Goal: Information Seeking & Learning: Learn about a topic

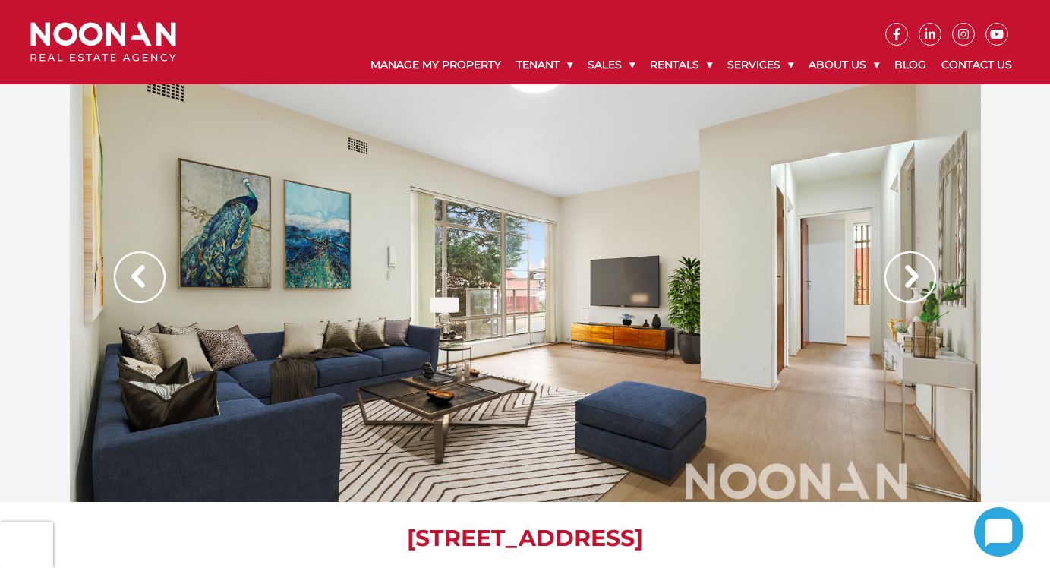
click at [906, 272] on img at bounding box center [911, 277] width 52 height 52
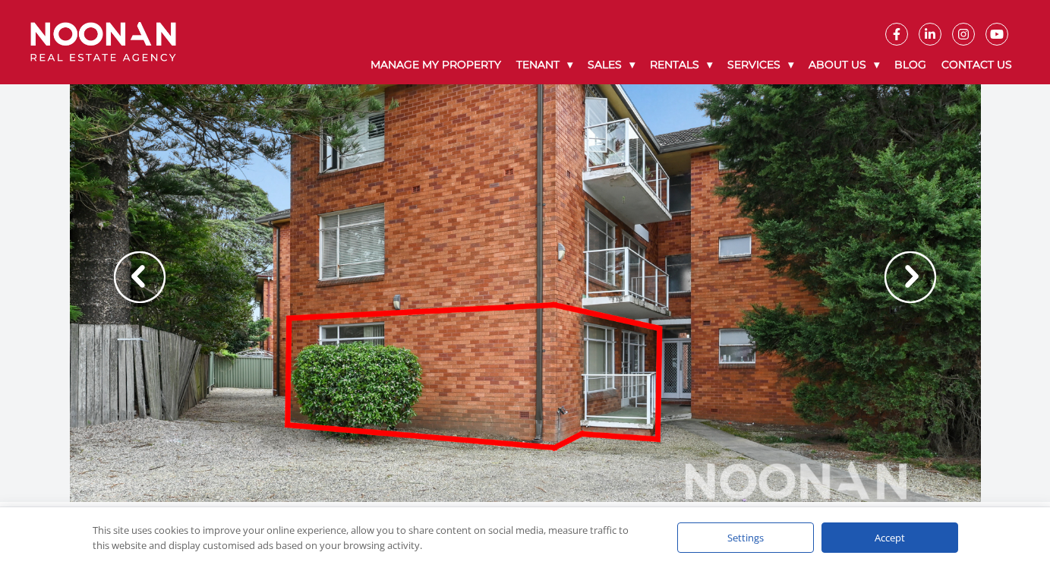
click at [906, 272] on img at bounding box center [911, 277] width 52 height 52
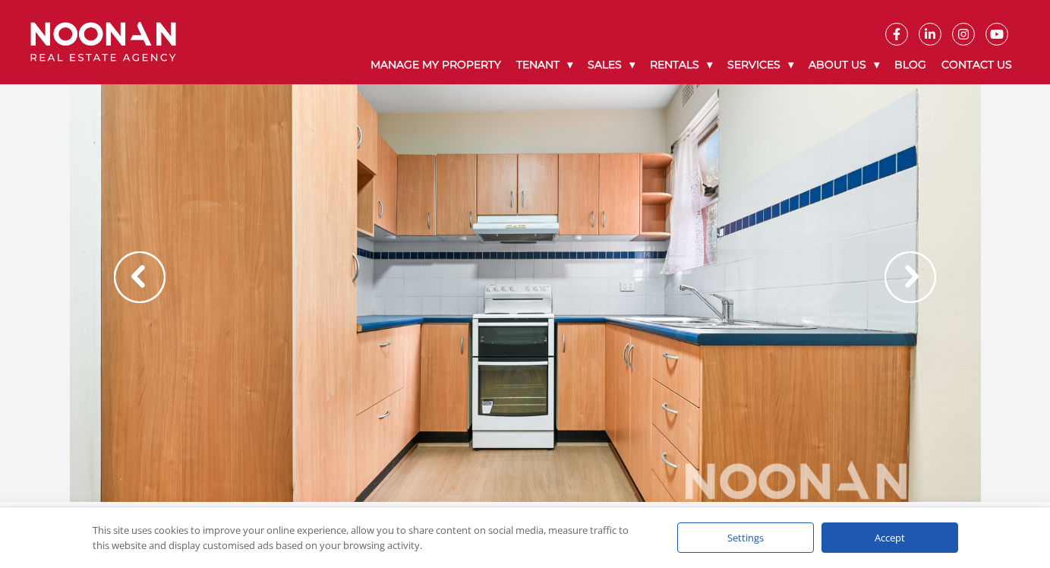
click at [906, 272] on img at bounding box center [911, 277] width 52 height 52
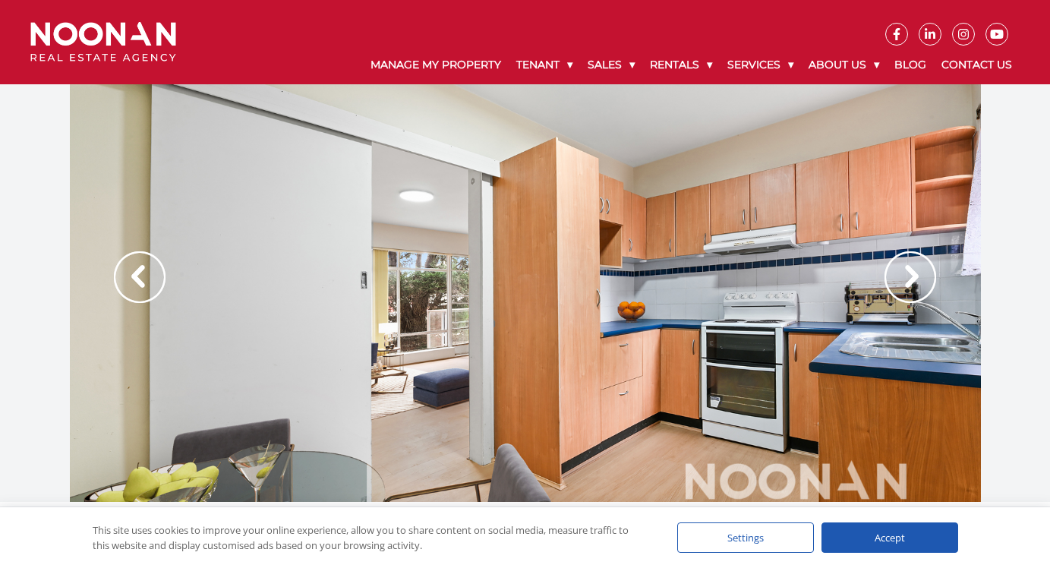
click at [906, 272] on img at bounding box center [911, 277] width 52 height 52
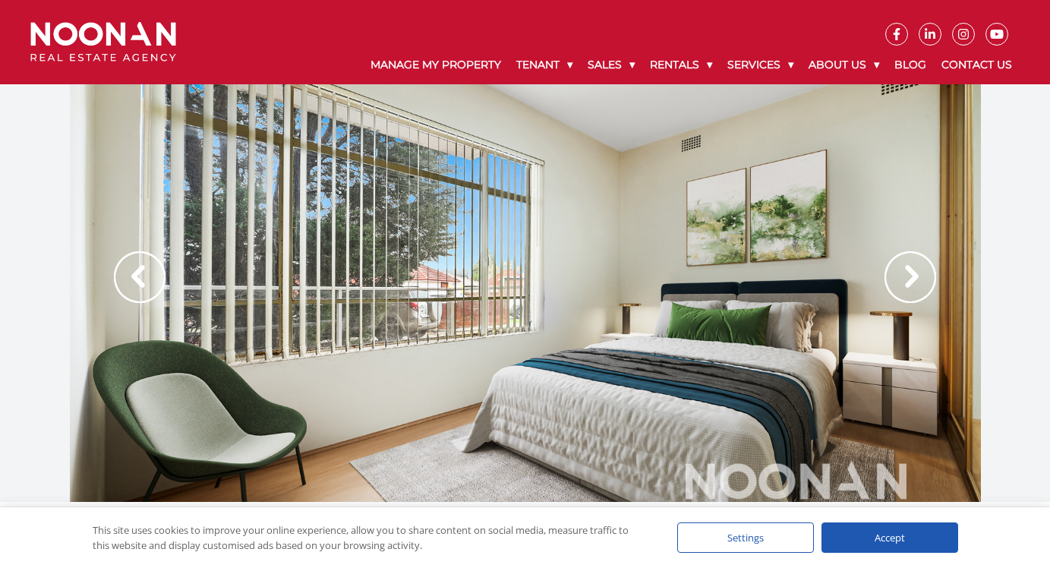
click at [895, 532] on div "Accept" at bounding box center [890, 537] width 137 height 30
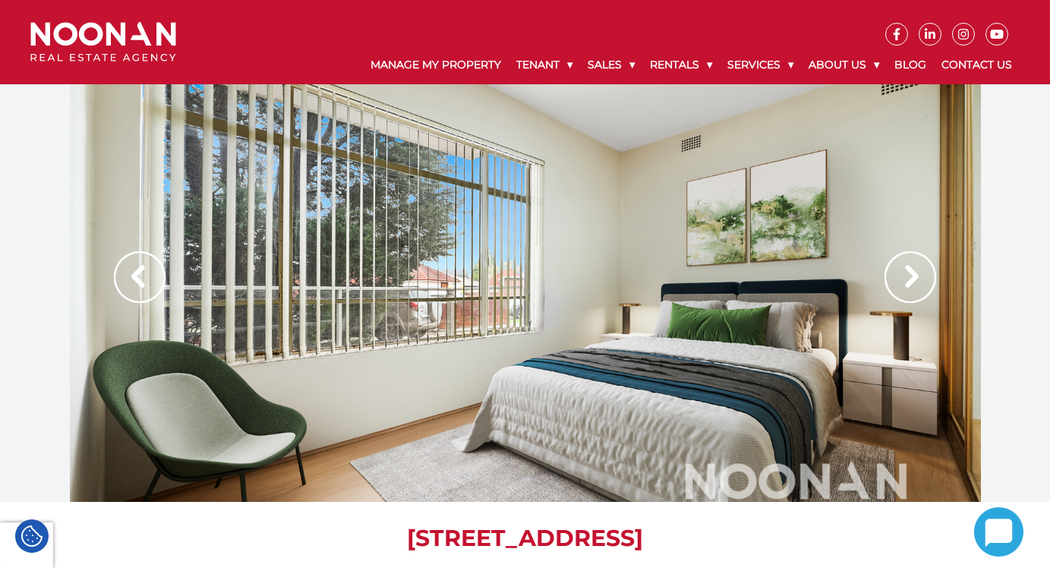
click at [926, 286] on img at bounding box center [911, 277] width 52 height 52
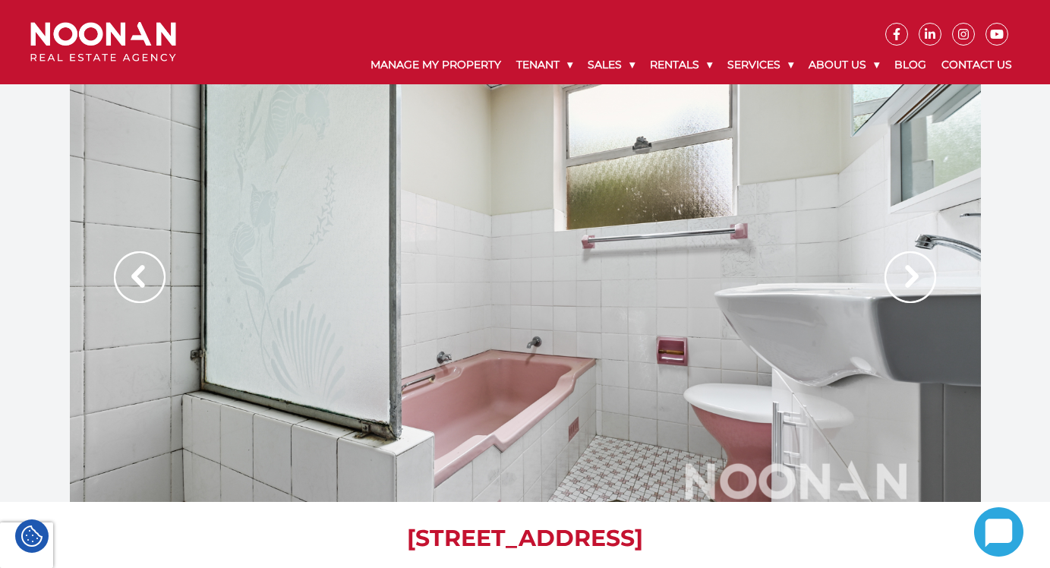
click at [926, 286] on img at bounding box center [911, 277] width 52 height 52
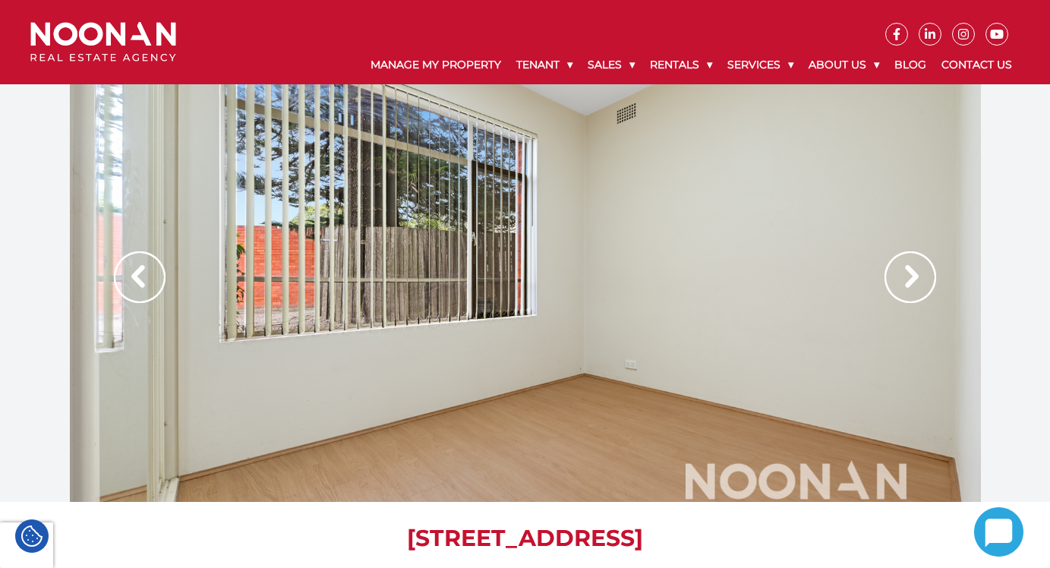
click at [926, 286] on img at bounding box center [911, 277] width 52 height 52
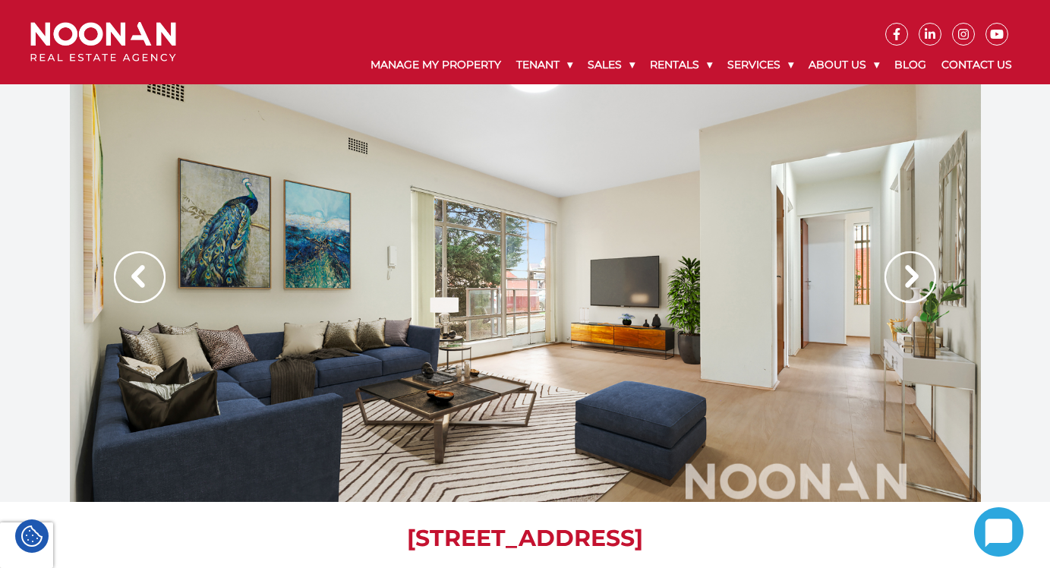
click at [513, 308] on div at bounding box center [525, 293] width 911 height 418
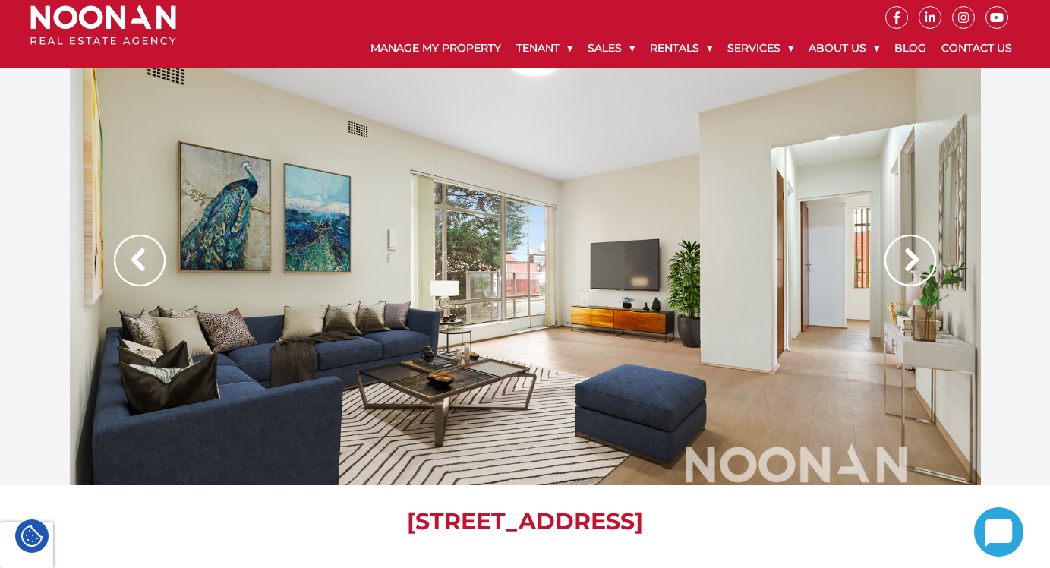
scroll to position [18, 0]
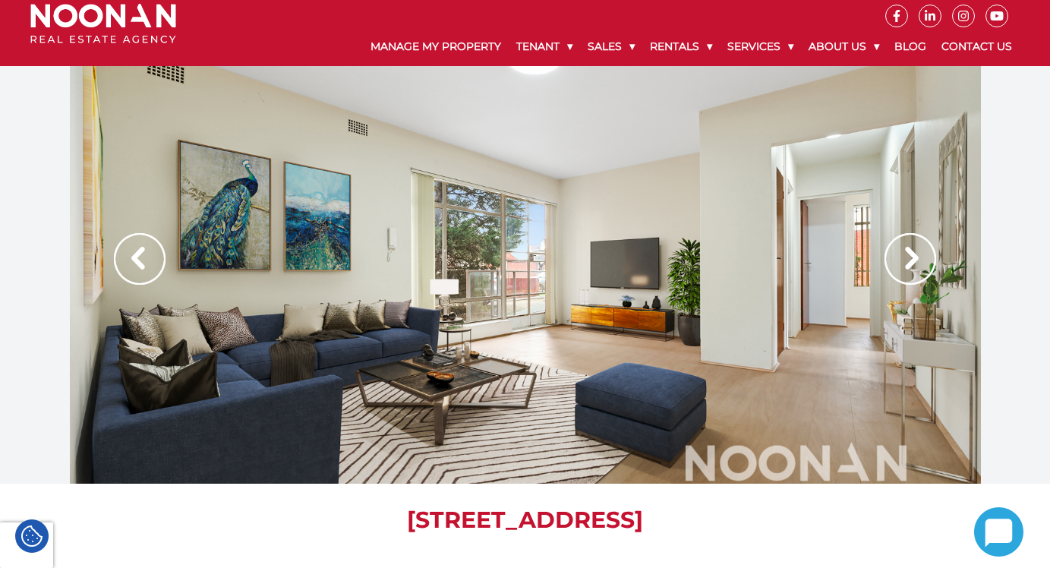
click at [921, 260] on img at bounding box center [911, 259] width 52 height 52
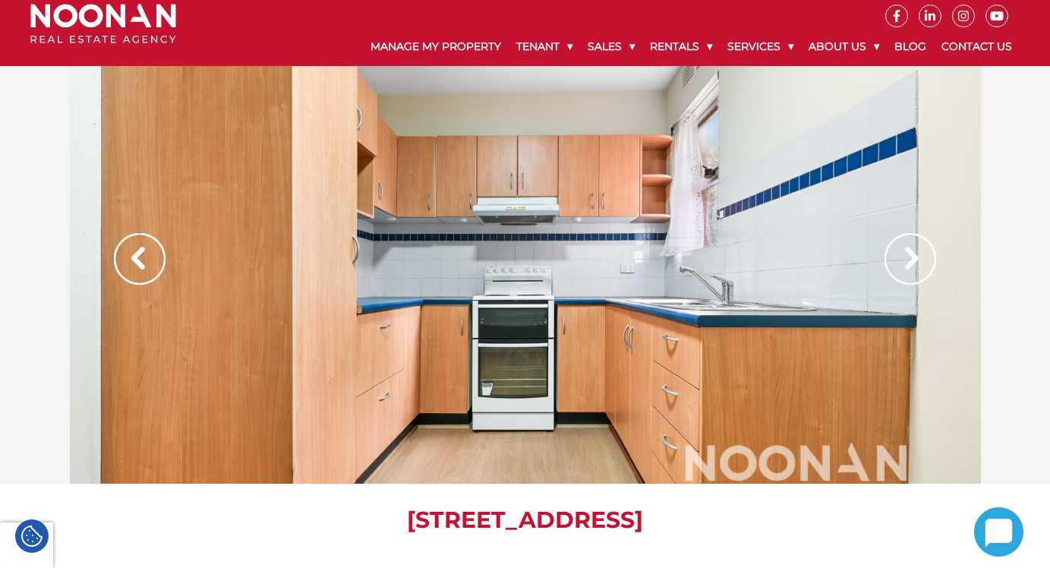
click at [921, 260] on img at bounding box center [911, 259] width 52 height 52
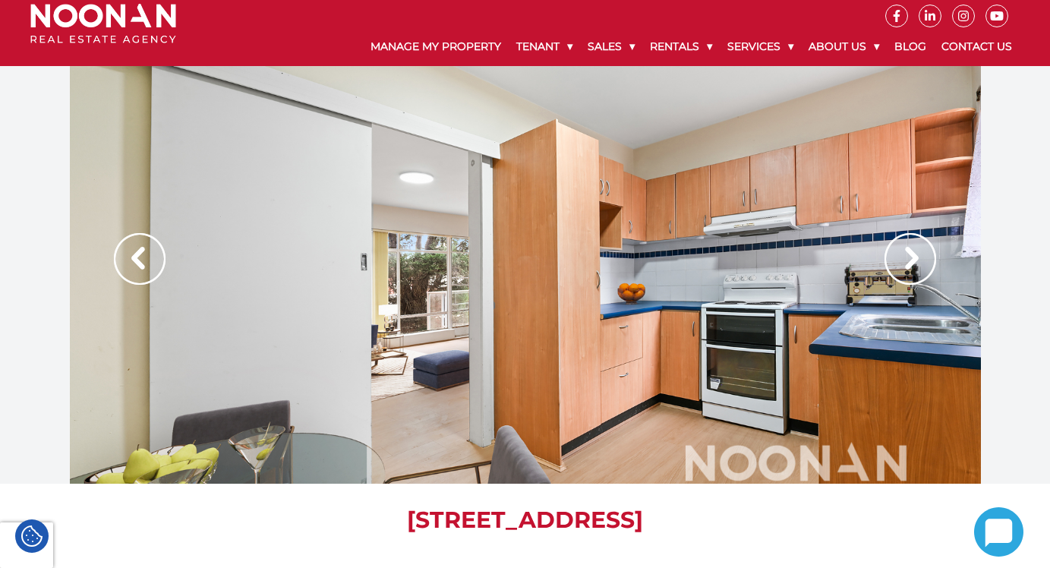
click at [921, 260] on img at bounding box center [911, 259] width 52 height 52
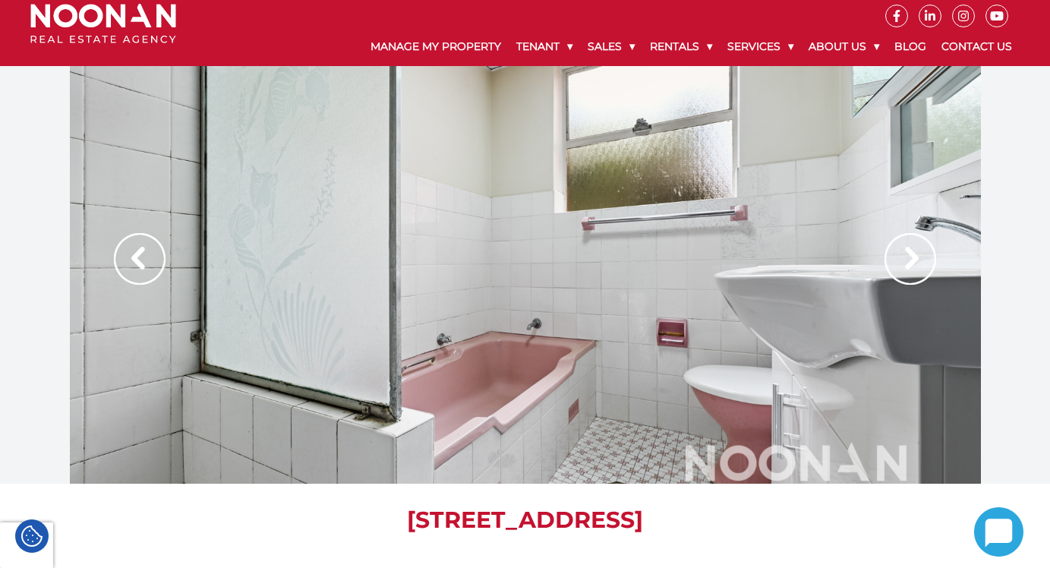
click at [921, 267] on img at bounding box center [911, 259] width 52 height 52
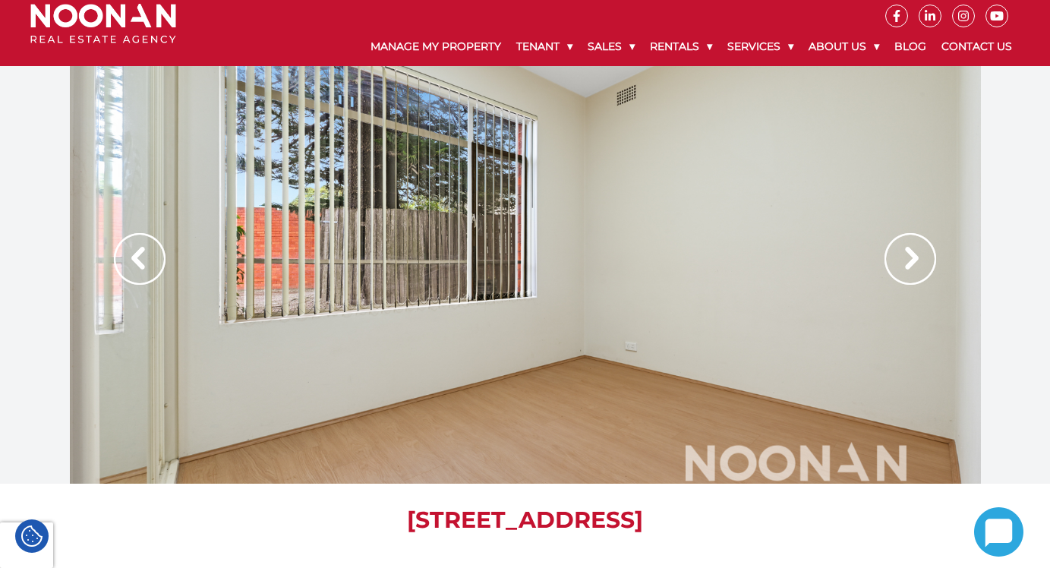
click at [921, 267] on img at bounding box center [911, 259] width 52 height 52
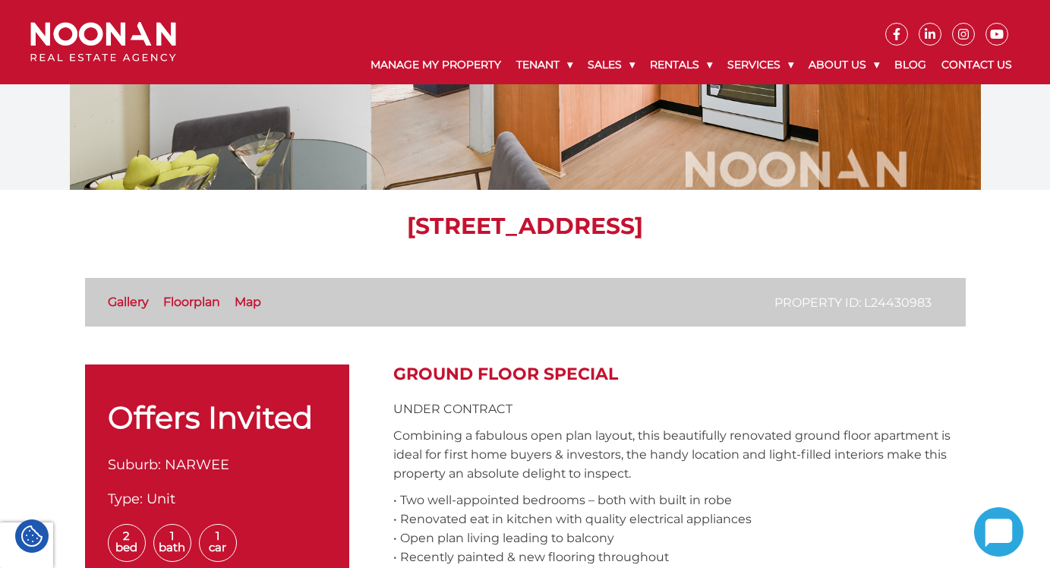
scroll to position [0, 0]
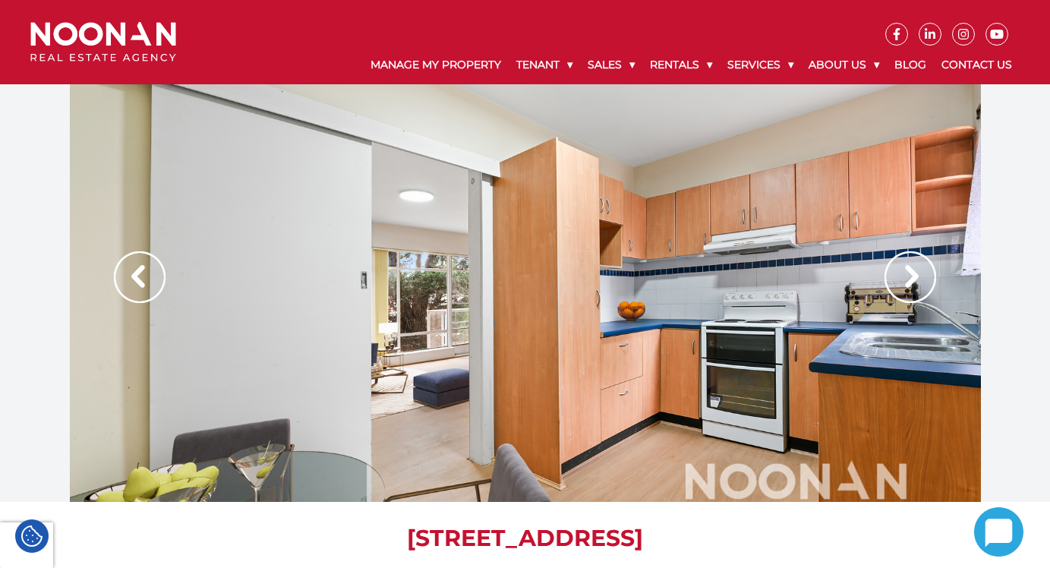
click at [921, 267] on img at bounding box center [911, 277] width 52 height 52
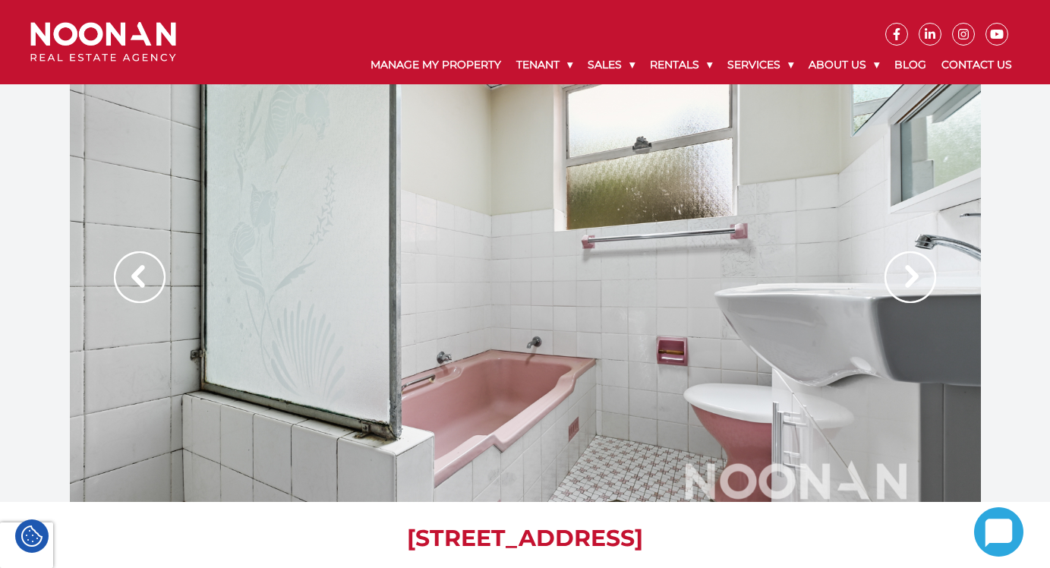
click at [921, 267] on img at bounding box center [911, 277] width 52 height 52
click at [918, 287] on img at bounding box center [911, 277] width 52 height 52
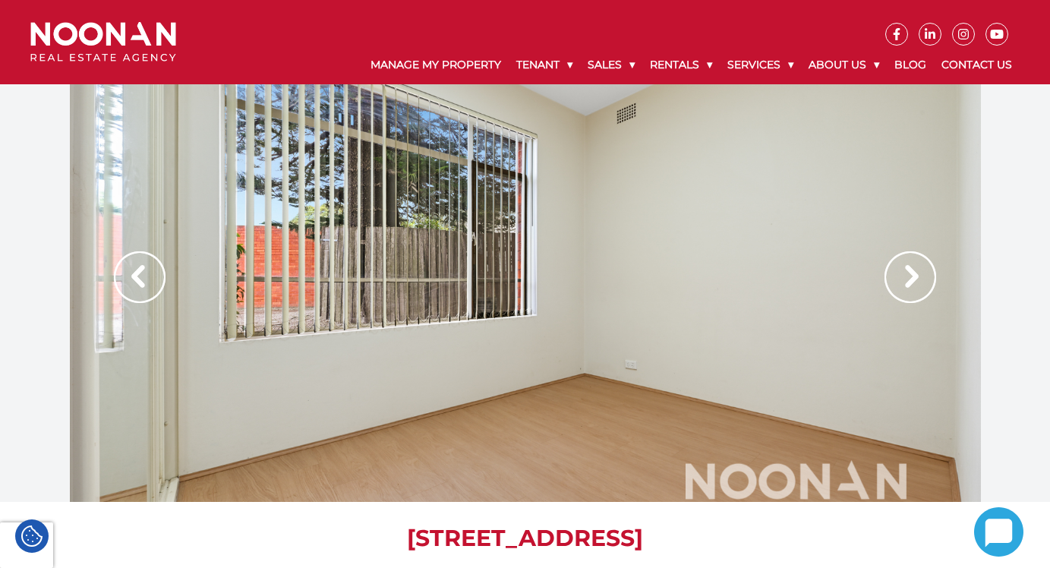
click at [416, 234] on div at bounding box center [525, 293] width 911 height 418
click at [910, 286] on img at bounding box center [911, 277] width 52 height 52
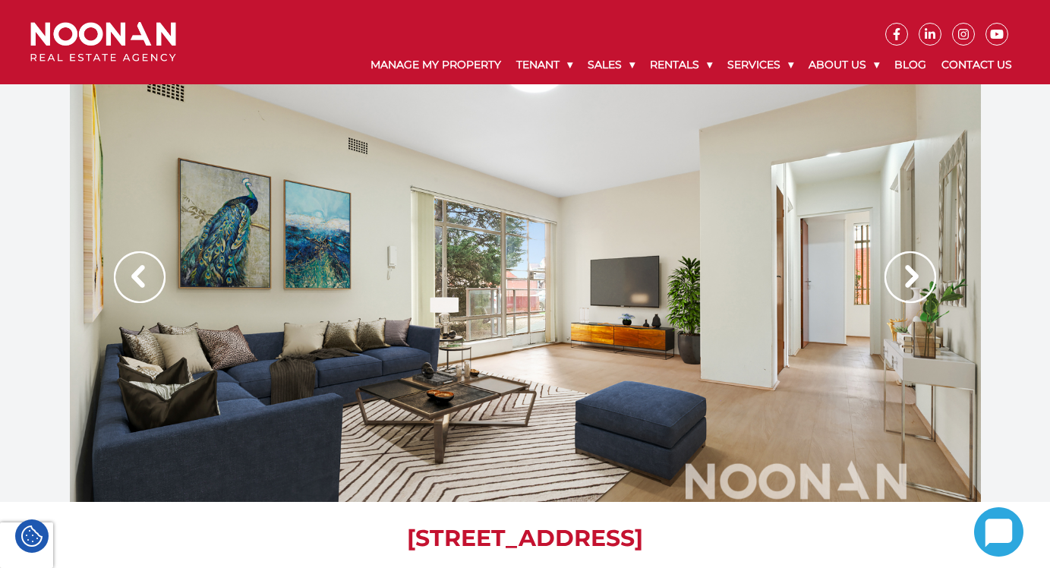
click at [522, 325] on div at bounding box center [525, 293] width 911 height 418
click at [902, 275] on img at bounding box center [911, 277] width 52 height 52
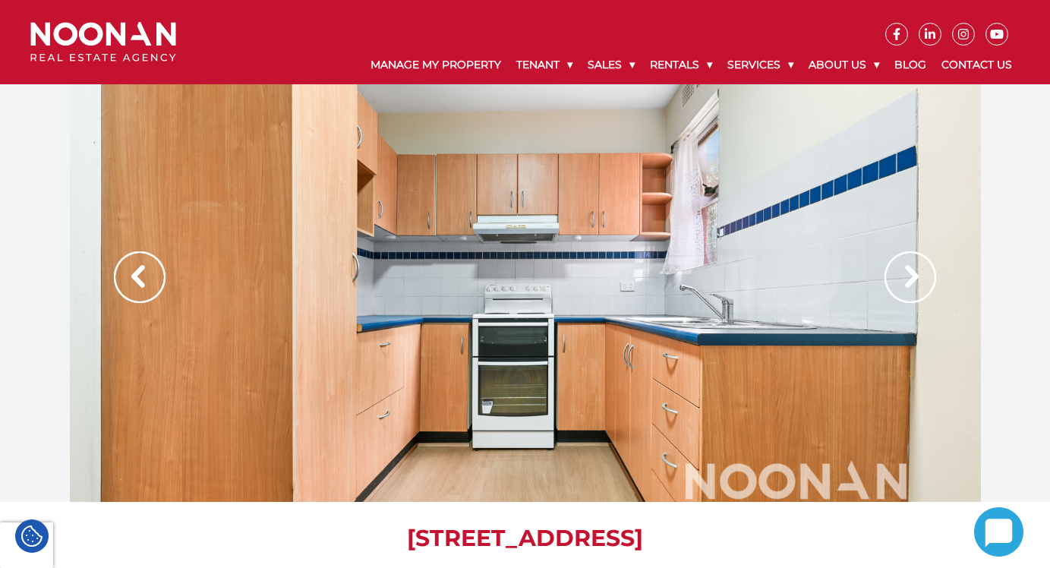
click at [128, 273] on img at bounding box center [140, 277] width 52 height 52
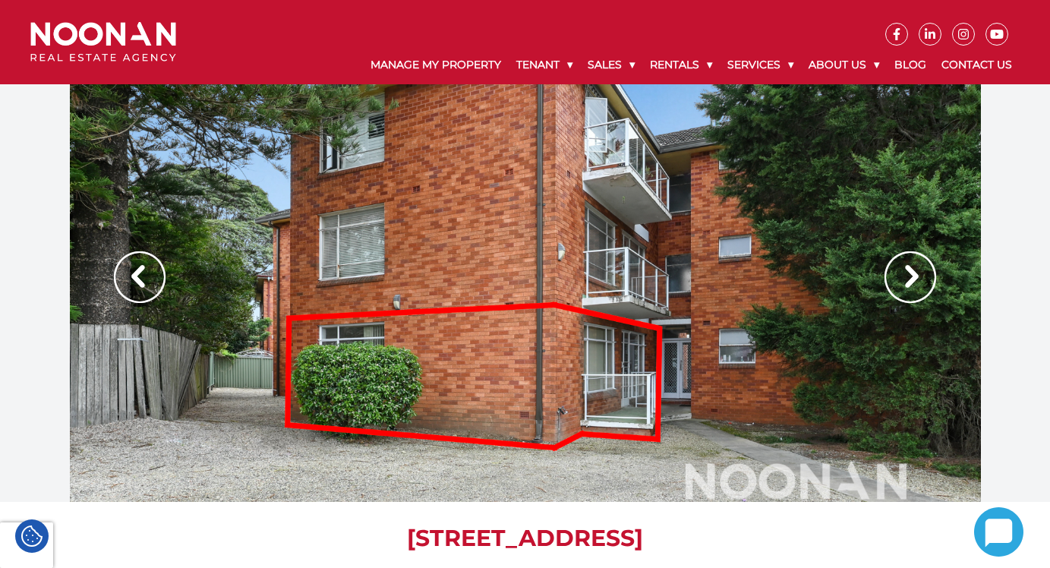
click at [635, 409] on div at bounding box center [525, 293] width 911 height 418
click at [945, 297] on div at bounding box center [525, 293] width 911 height 418
click at [904, 277] on img at bounding box center [911, 277] width 52 height 52
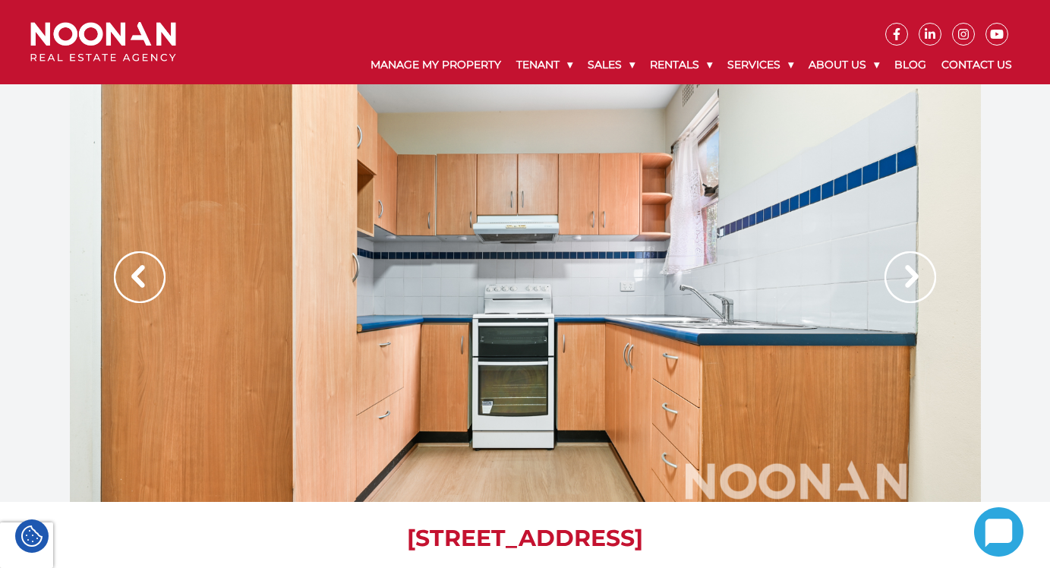
click at [904, 277] on img at bounding box center [911, 277] width 52 height 52
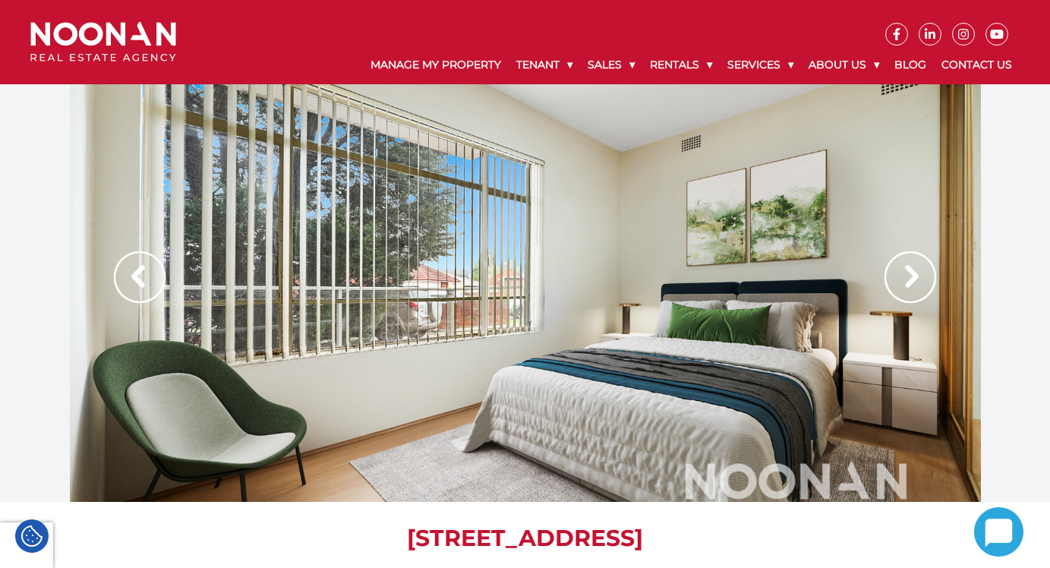
click at [133, 276] on img at bounding box center [140, 277] width 52 height 52
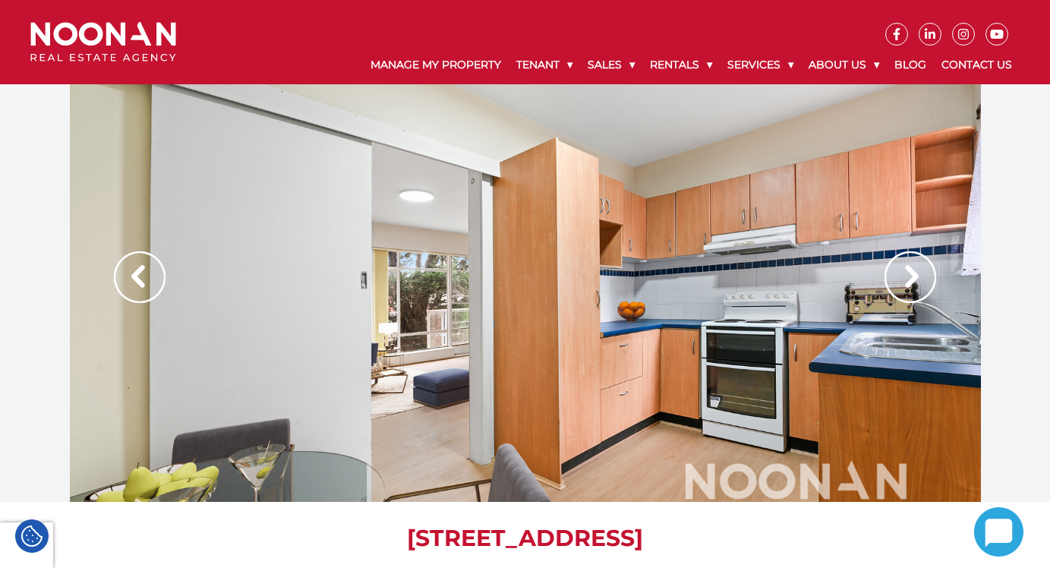
click at [133, 276] on img at bounding box center [140, 277] width 52 height 52
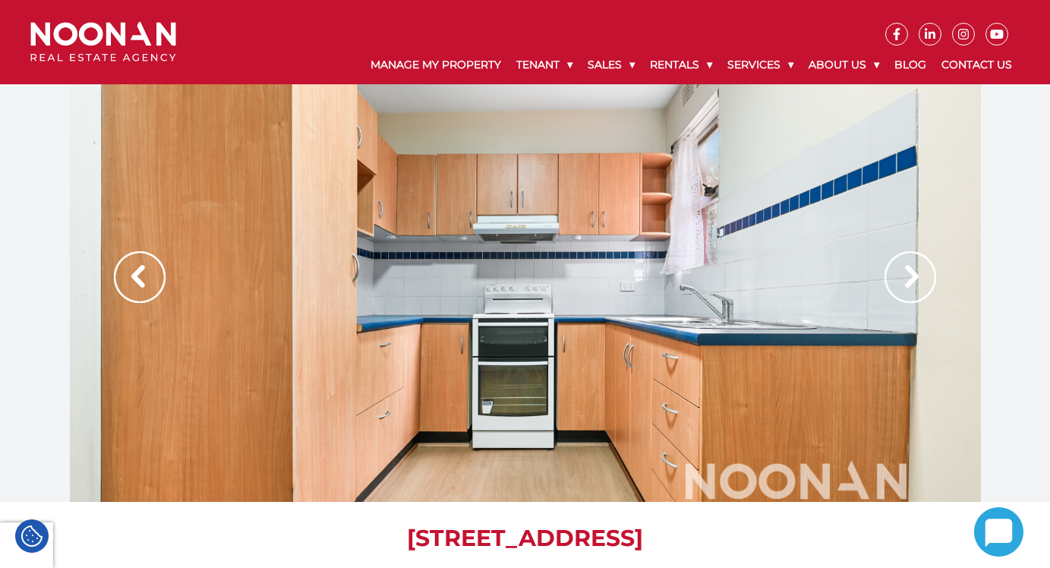
click at [913, 288] on img at bounding box center [911, 277] width 52 height 52
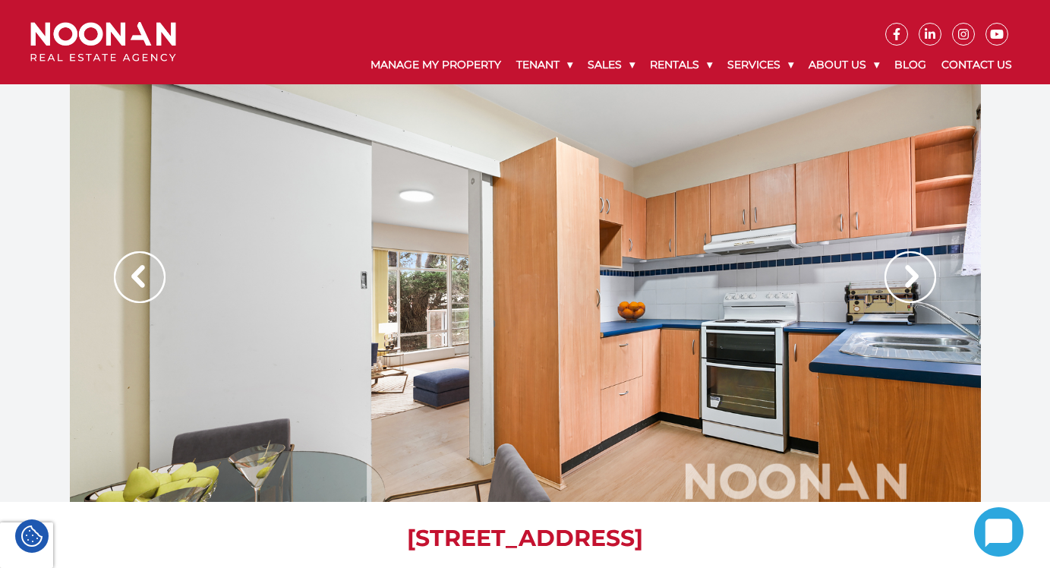
click at [913, 288] on img at bounding box center [911, 277] width 52 height 52
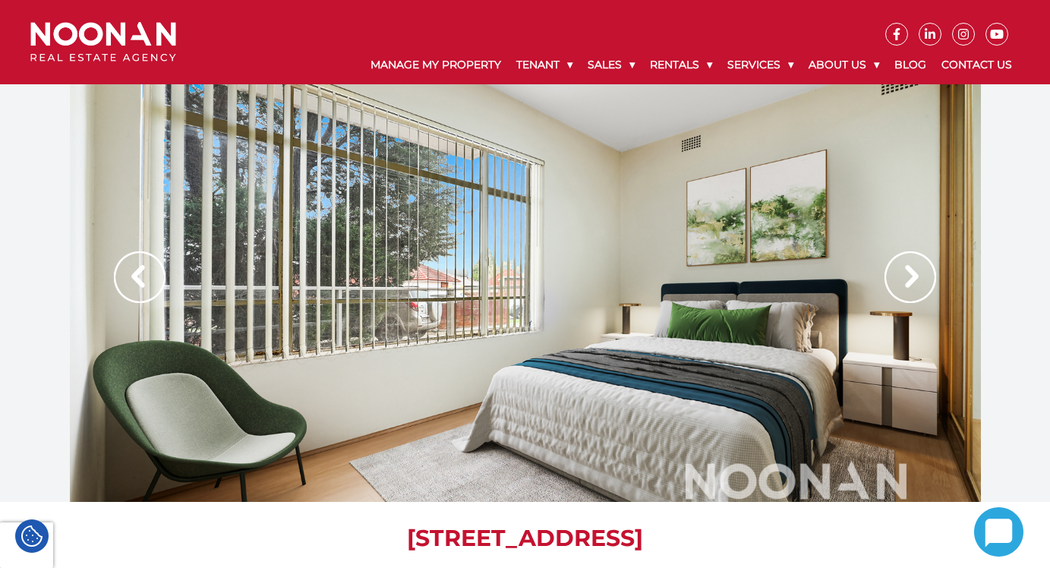
click at [913, 288] on img at bounding box center [911, 277] width 52 height 52
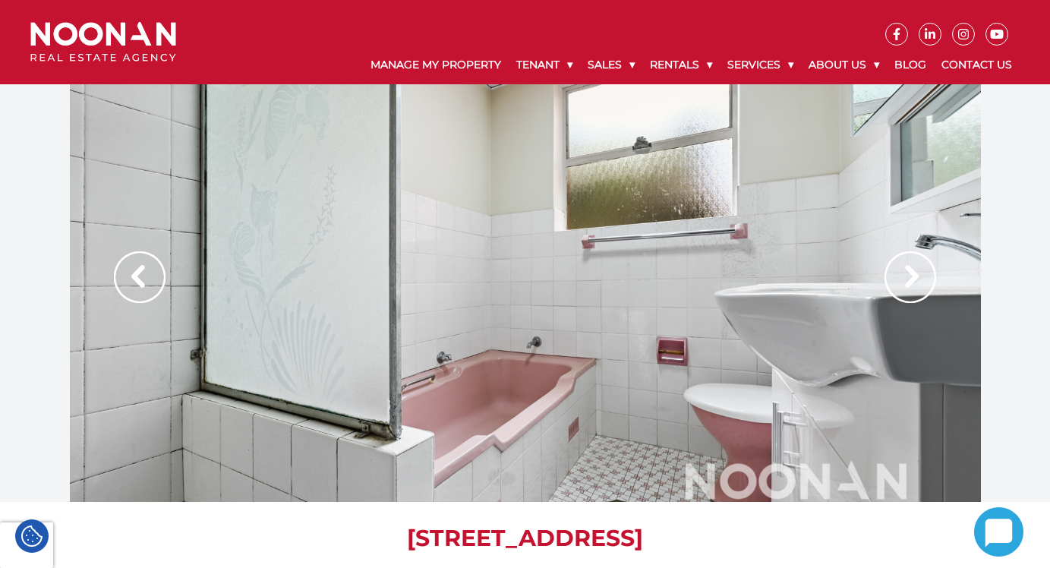
click at [913, 288] on img at bounding box center [911, 277] width 52 height 52
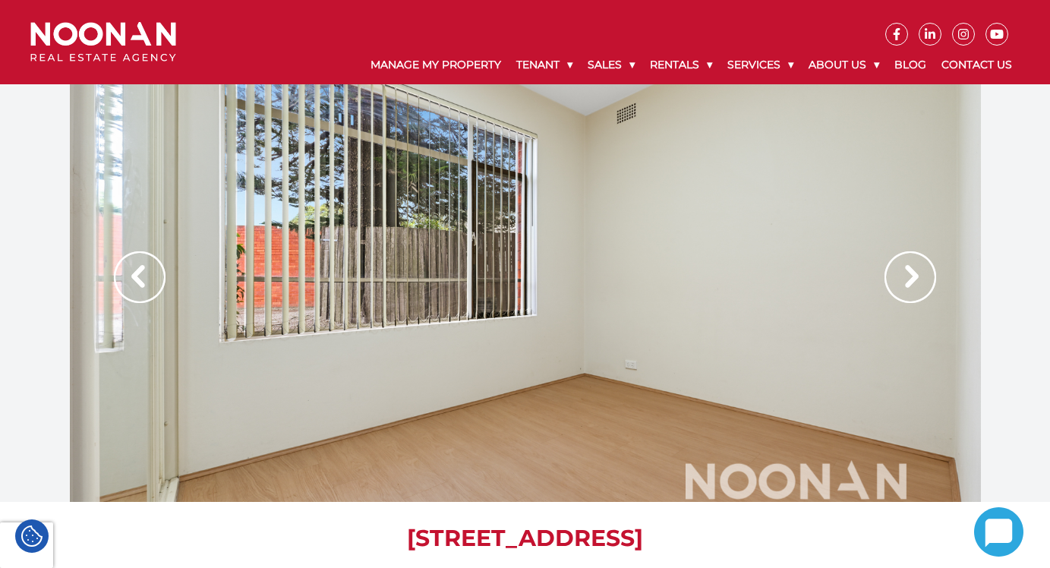
click at [913, 288] on img at bounding box center [911, 277] width 52 height 52
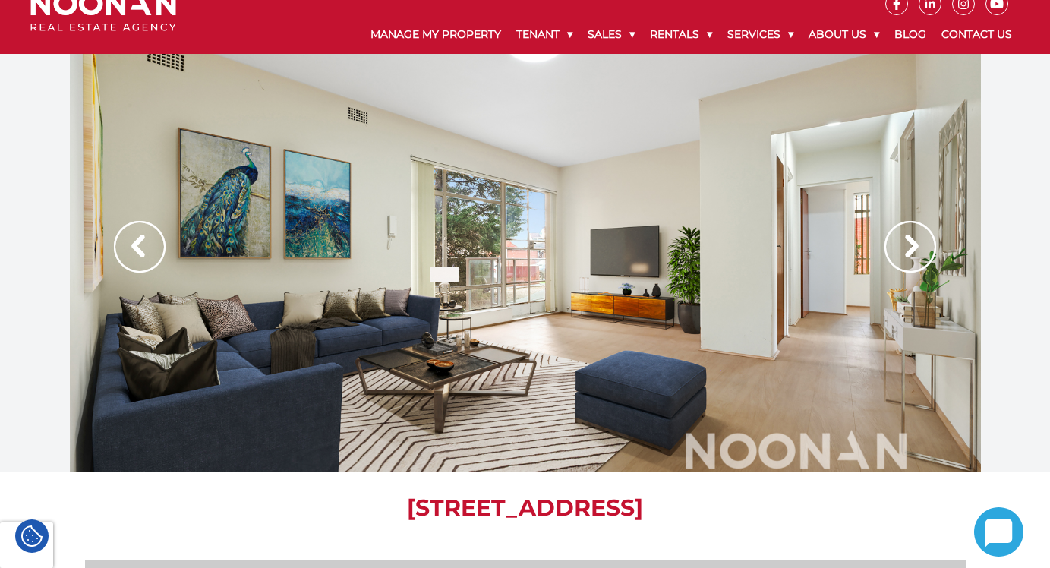
scroll to position [36, 0]
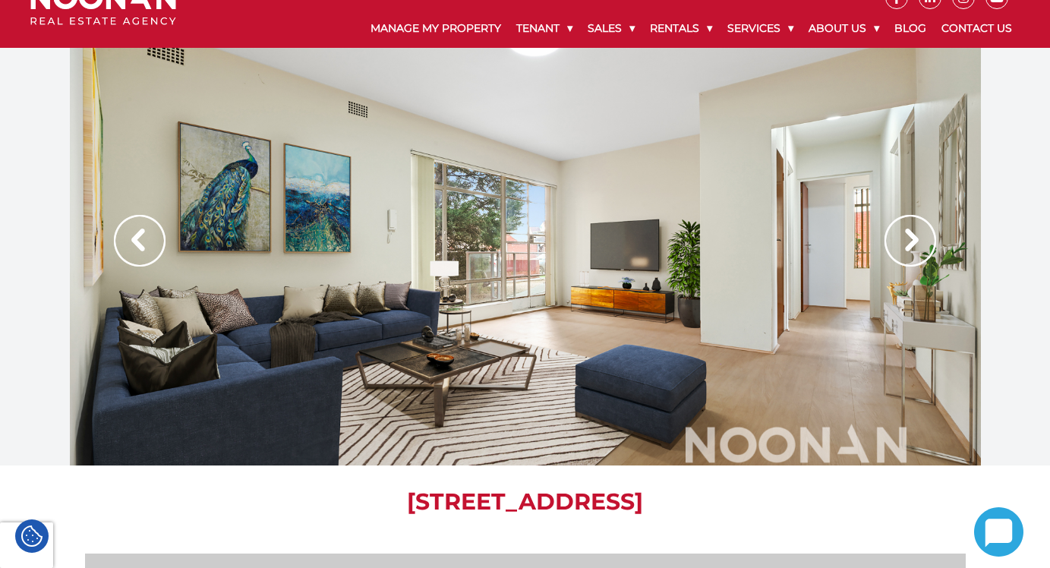
click at [907, 260] on img at bounding box center [911, 241] width 52 height 52
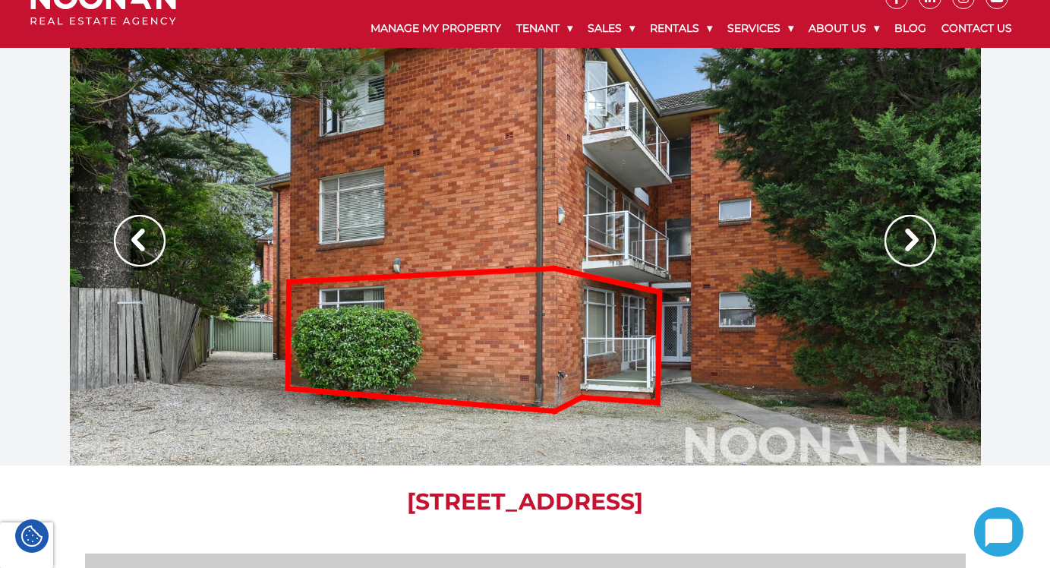
click at [907, 260] on img at bounding box center [911, 241] width 52 height 52
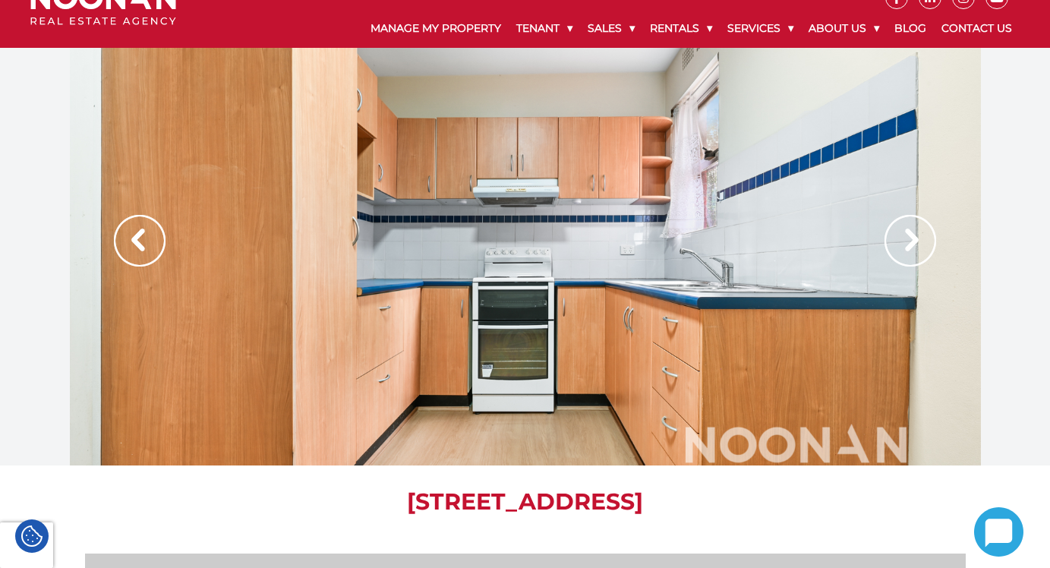
click at [907, 260] on img at bounding box center [911, 241] width 52 height 52
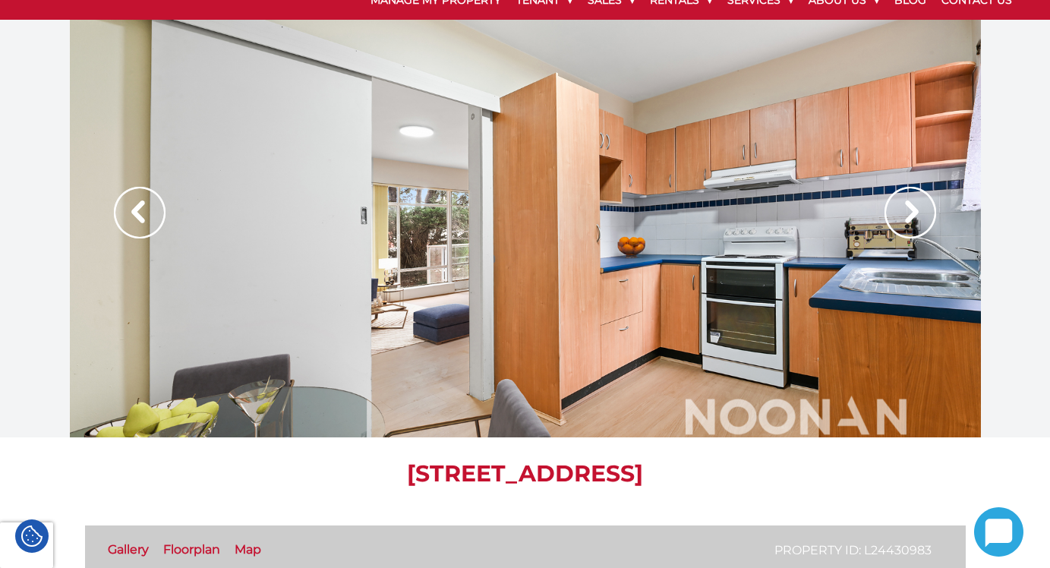
scroll to position [54, 0]
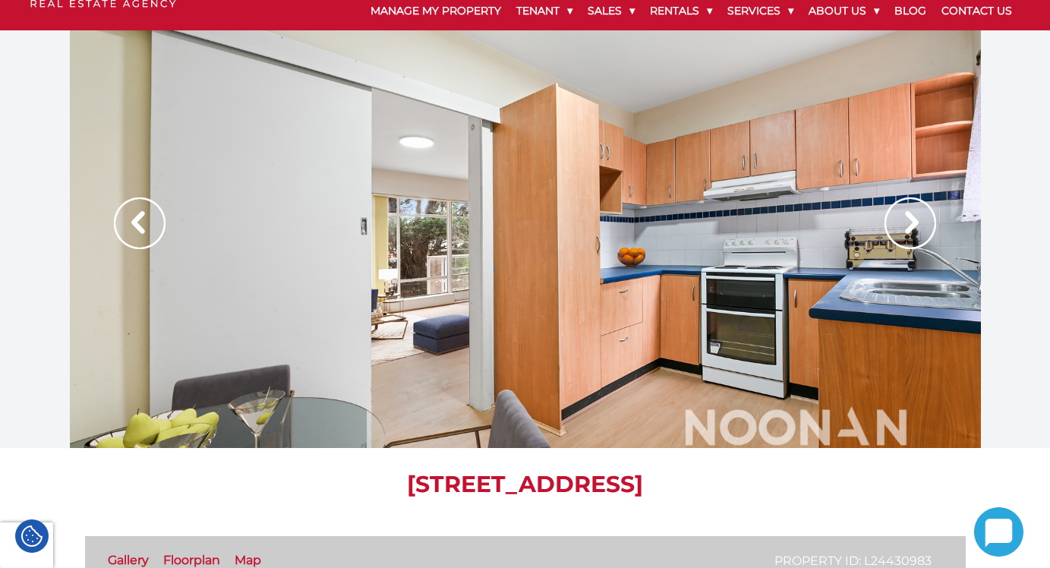
click at [903, 209] on img at bounding box center [911, 223] width 52 height 52
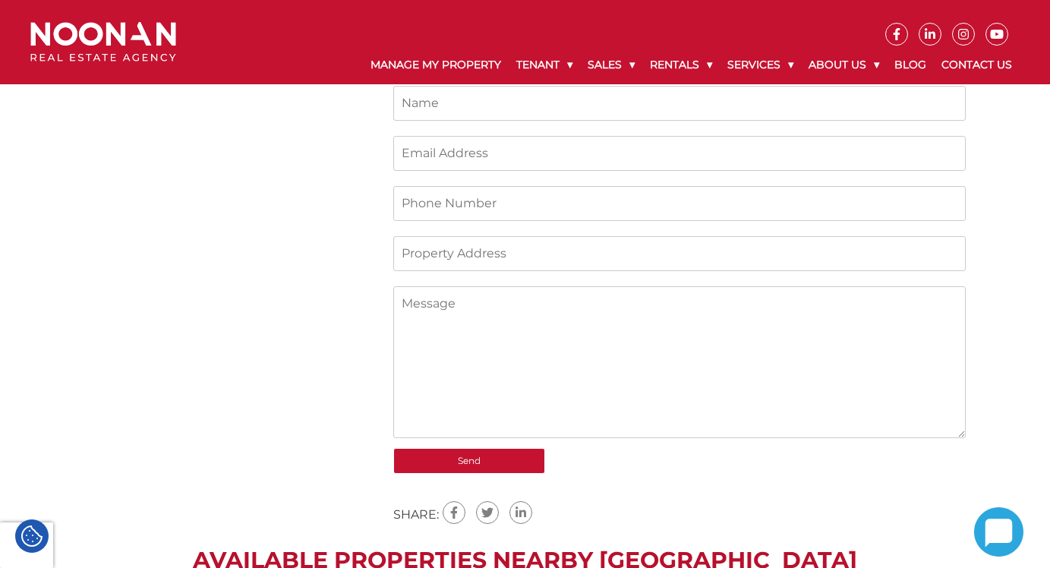
scroll to position [919, 0]
